Goal: Task Accomplishment & Management: Manage account settings

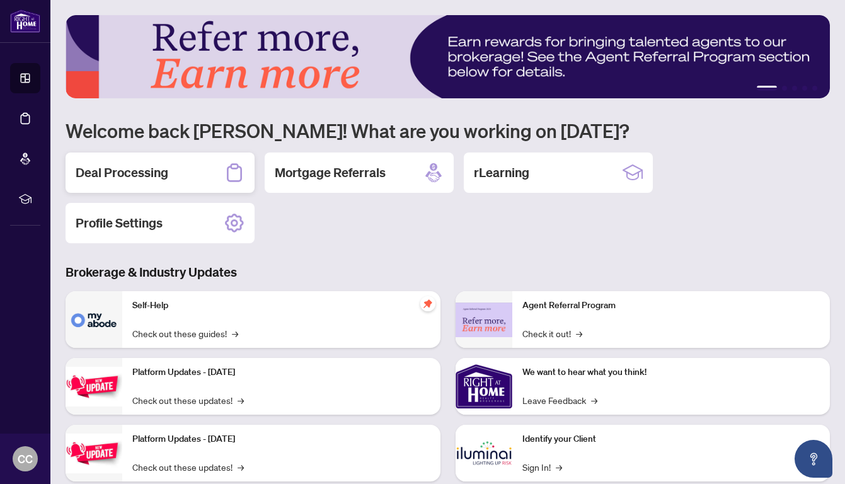
click at [154, 173] on h2 "Deal Processing" at bounding box center [122, 173] width 93 height 18
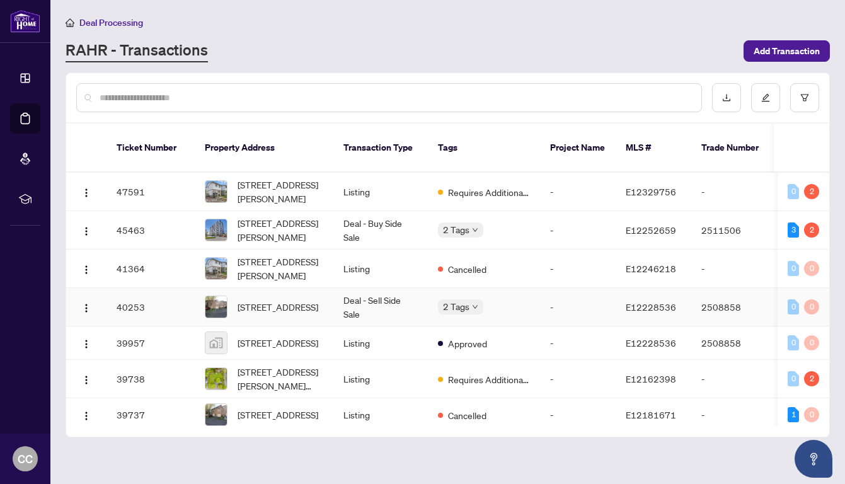
click at [510, 299] on div "2 Tags" at bounding box center [484, 306] width 92 height 14
click at [503, 299] on div "2 Tags" at bounding box center [484, 306] width 92 height 14
click at [271, 300] on span "[STREET_ADDRESS]" at bounding box center [277, 307] width 81 height 14
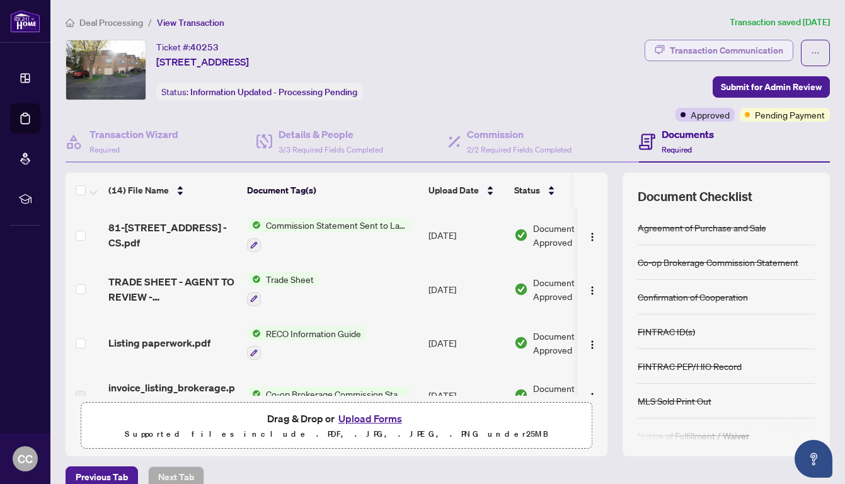
click at [716, 48] on div "Transaction Communication" at bounding box center [726, 50] width 113 height 20
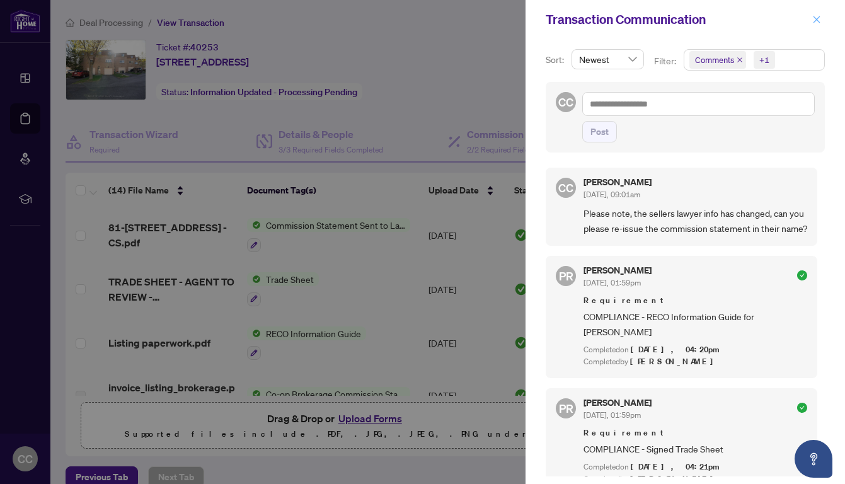
click at [812, 18] on icon "close" at bounding box center [816, 19] width 9 height 9
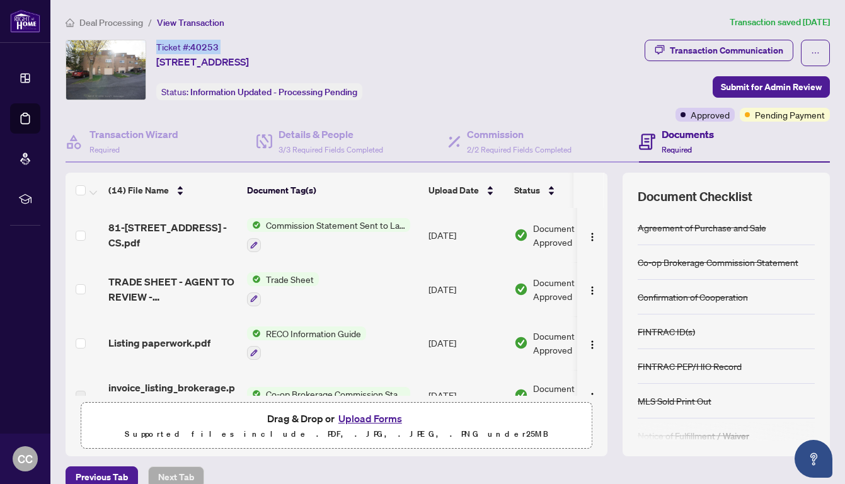
drag, startPoint x: 156, startPoint y: 46, endPoint x: 258, endPoint y: 38, distance: 103.0
click at [258, 38] on div "Deal Processing / View Transaction Transaction saved [DATE] Ticket #: 40253 [ST…" at bounding box center [447, 273] width 774 height 516
copy div "Ticket #: 40253"
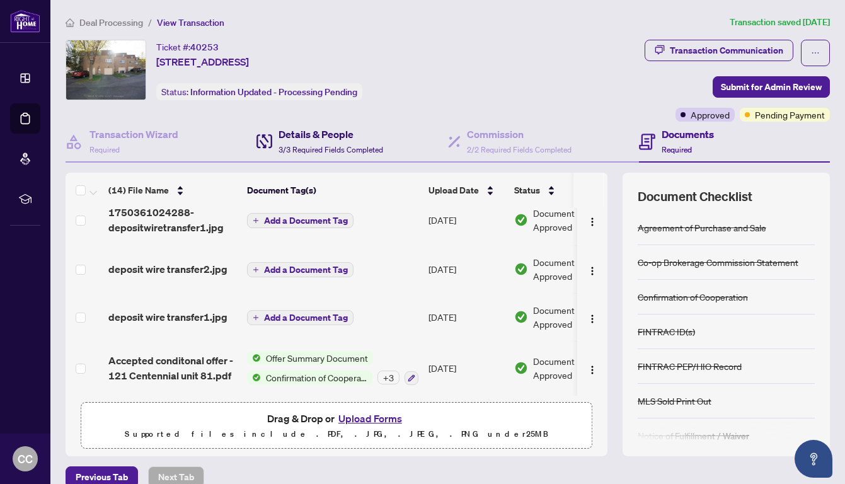
click at [339, 142] on div "Details & People 3/3 Required Fields Completed" at bounding box center [330, 142] width 105 height 30
